Goal: Obtain resource: Download file/media

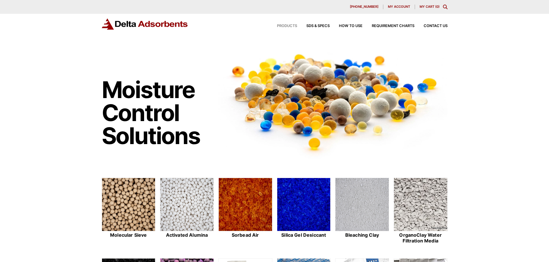
click at [286, 25] on span "Products" at bounding box center [287, 26] width 20 height 4
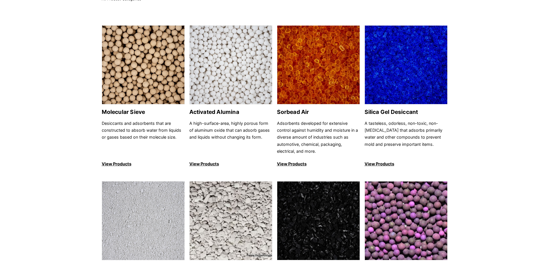
scroll to position [58, 0]
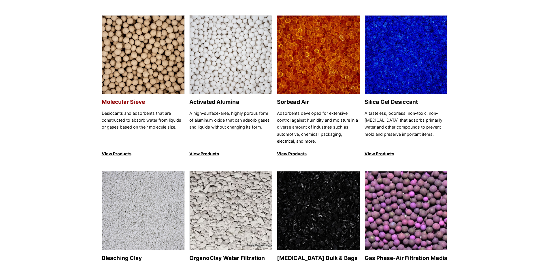
click at [169, 56] on img at bounding box center [143, 55] width 82 height 79
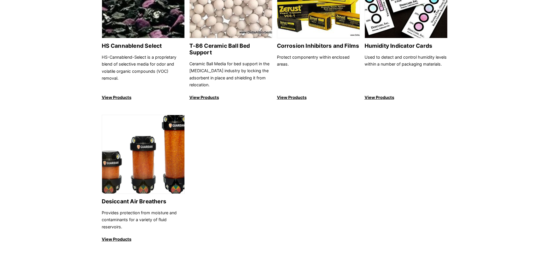
scroll to position [576, 0]
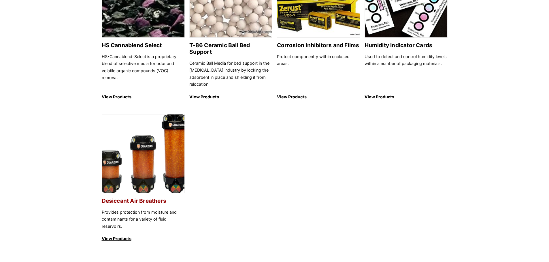
click at [153, 163] on img at bounding box center [143, 154] width 82 height 79
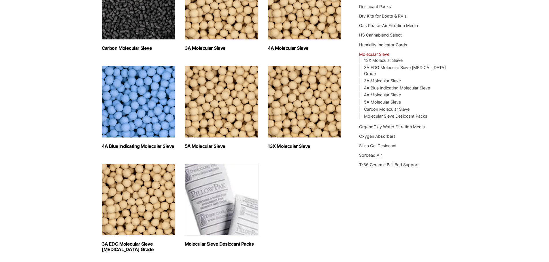
scroll to position [115, 0]
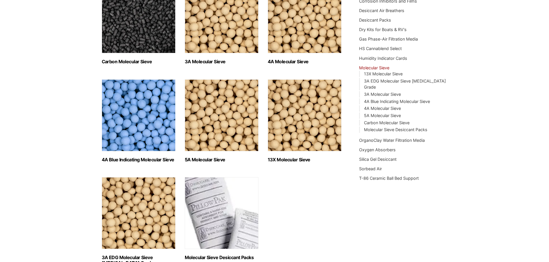
click at [128, 126] on img "Visit product category 4A Blue Indicating Molecular Sieve" at bounding box center [139, 116] width 74 height 72
click at [321, 41] on img "Visit product category 4A Molecular Sieve" at bounding box center [305, 17] width 74 height 72
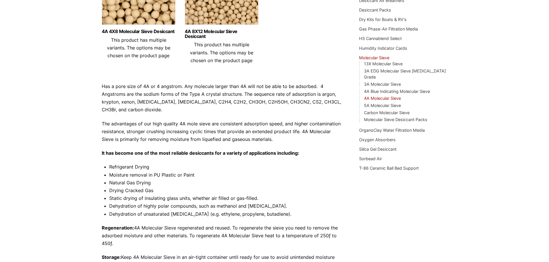
scroll to position [115, 0]
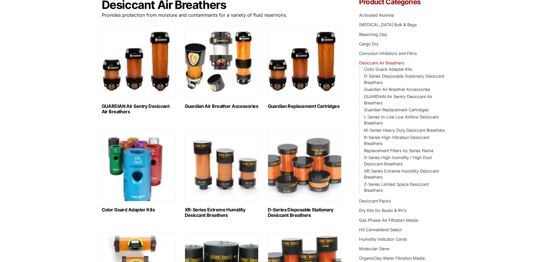
scroll to position [58, 0]
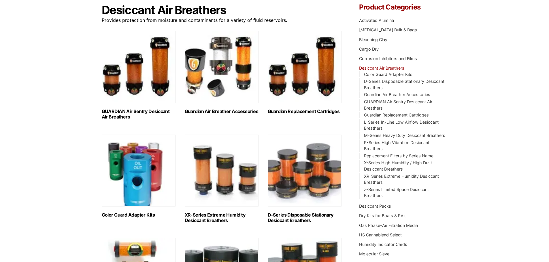
drag, startPoint x: 315, startPoint y: 92, endPoint x: 319, endPoint y: 95, distance: 4.5
click at [319, 95] on img "Visit product category Guardian Replacement Cartridges" at bounding box center [305, 67] width 74 height 72
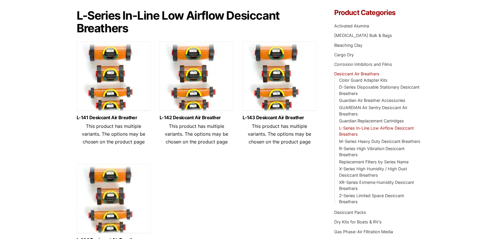
scroll to position [78, 0]
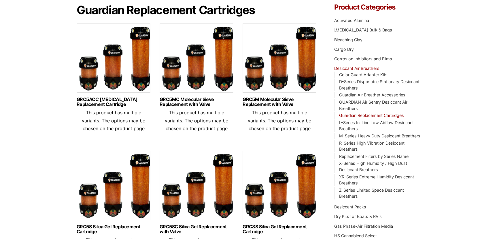
scroll to position [84, 0]
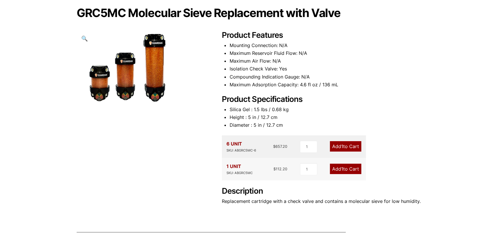
scroll to position [48, 0]
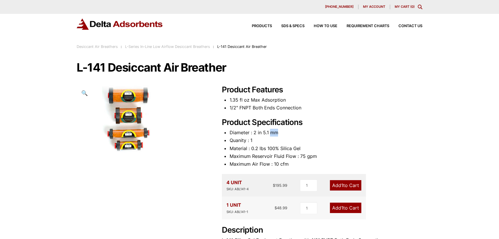
drag, startPoint x: 284, startPoint y: 131, endPoint x: 270, endPoint y: 133, distance: 13.9
click at [270, 133] on li "Diameter : 2 in 5.1 mm" at bounding box center [325, 133] width 193 height 8
click at [270, 131] on li "Diameter : 2 in 5.1 mm" at bounding box center [325, 133] width 193 height 8
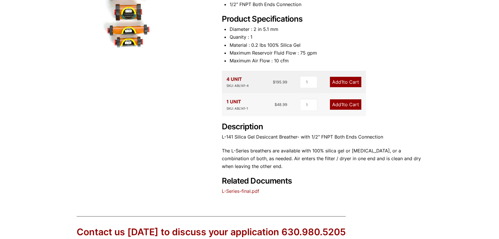
scroll to position [105, 0]
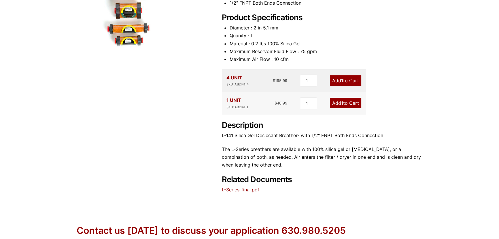
click at [246, 193] on div "Product Features 1.35 fl oz Max Adsorption 1/2" FNPT Both Ends Connection Produ…" at bounding box center [322, 86] width 201 height 213
click at [245, 190] on link "L-Series-final.pdf" at bounding box center [240, 189] width 37 height 6
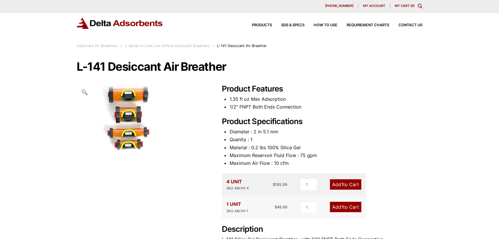
scroll to position [0, 0]
